Goal: Find specific page/section: Find specific page/section

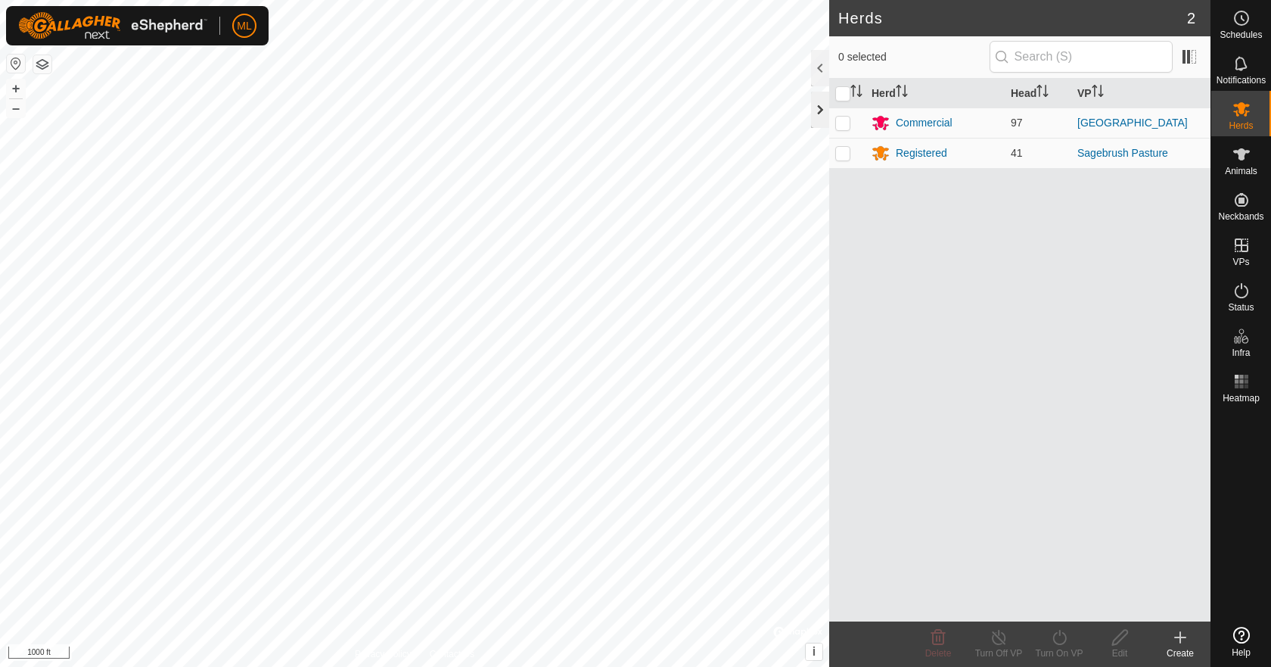
click at [821, 115] on div at bounding box center [820, 110] width 18 height 36
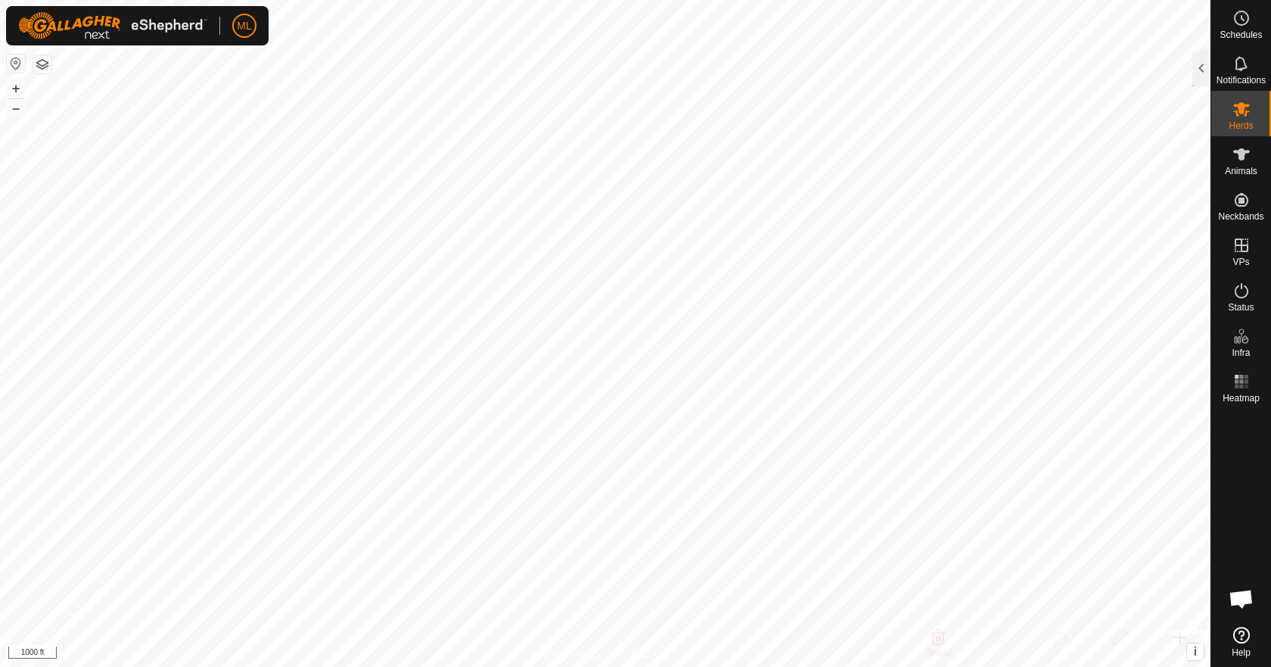
click at [387, 666] on html "ML Schedules Notifications Herds Animals Neckbands VPs Status Infra Heatmap Hel…" at bounding box center [635, 333] width 1271 height 667
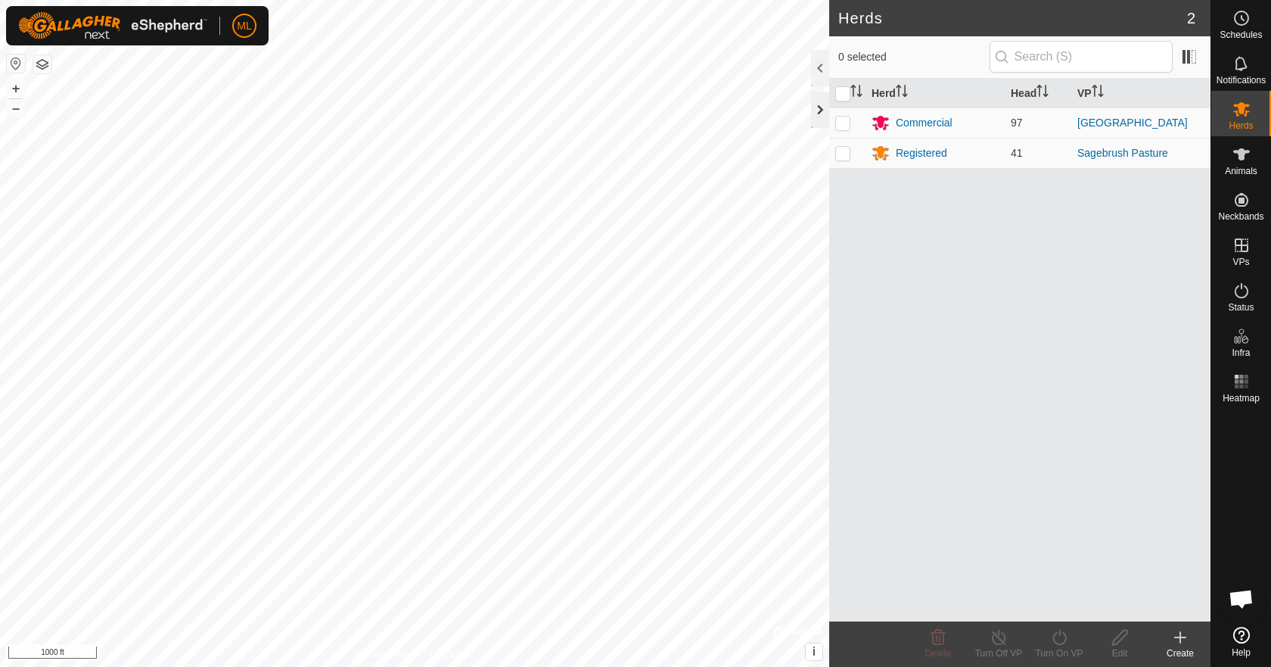
click at [813, 116] on div at bounding box center [820, 110] width 18 height 36
